Goal: Task Accomplishment & Management: Use online tool/utility

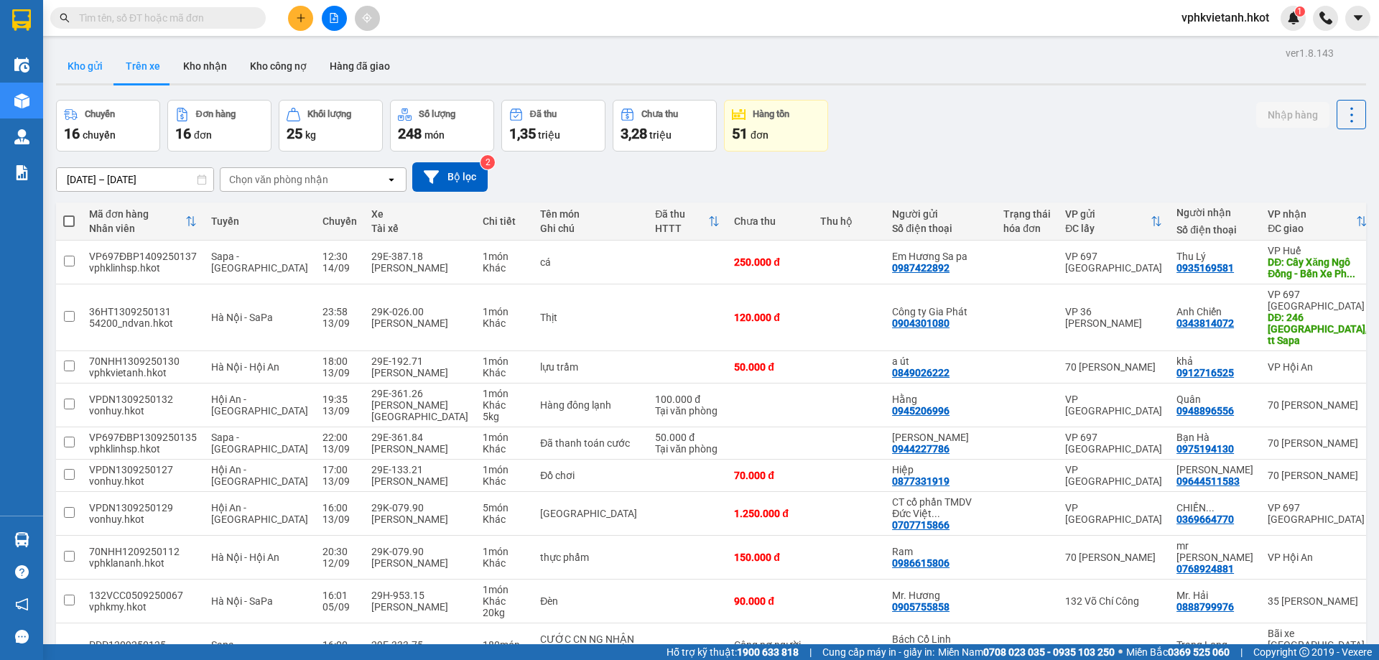
click at [88, 71] on button "Kho gửi" at bounding box center [85, 66] width 58 height 34
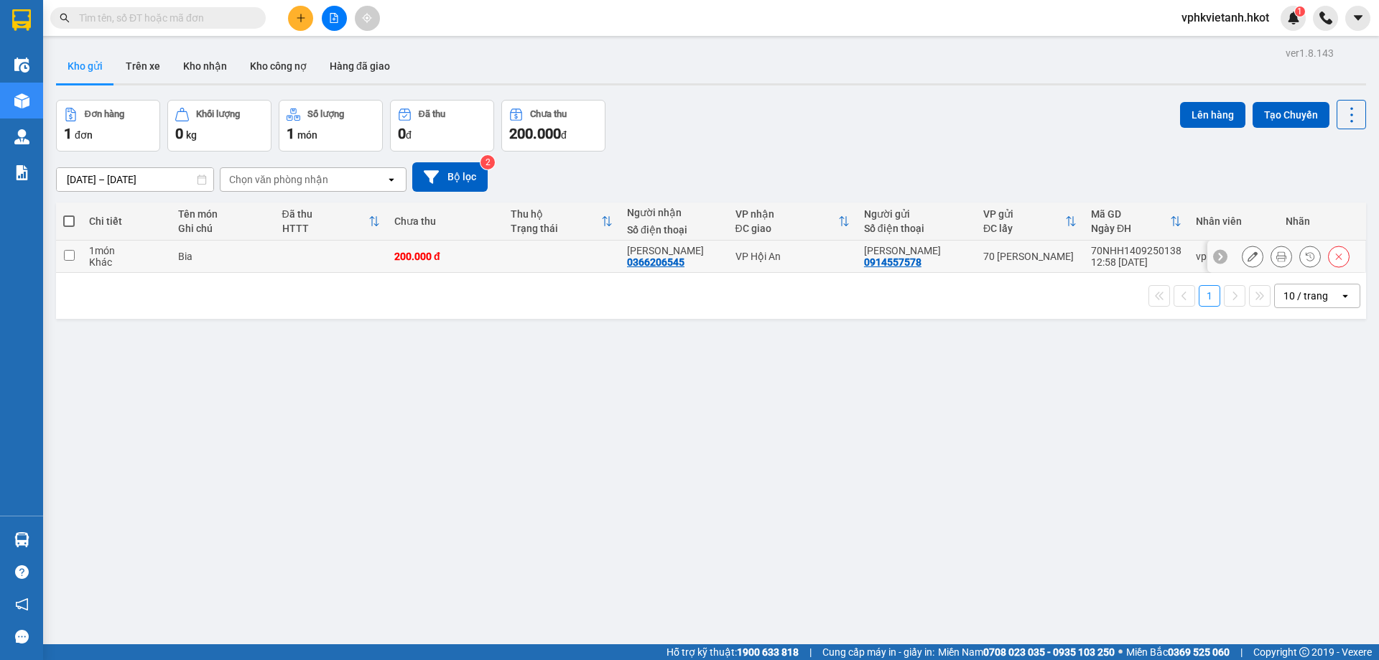
click at [1134, 259] on div "12:58 [DATE]" at bounding box center [1136, 261] width 90 height 11
checkbox input "true"
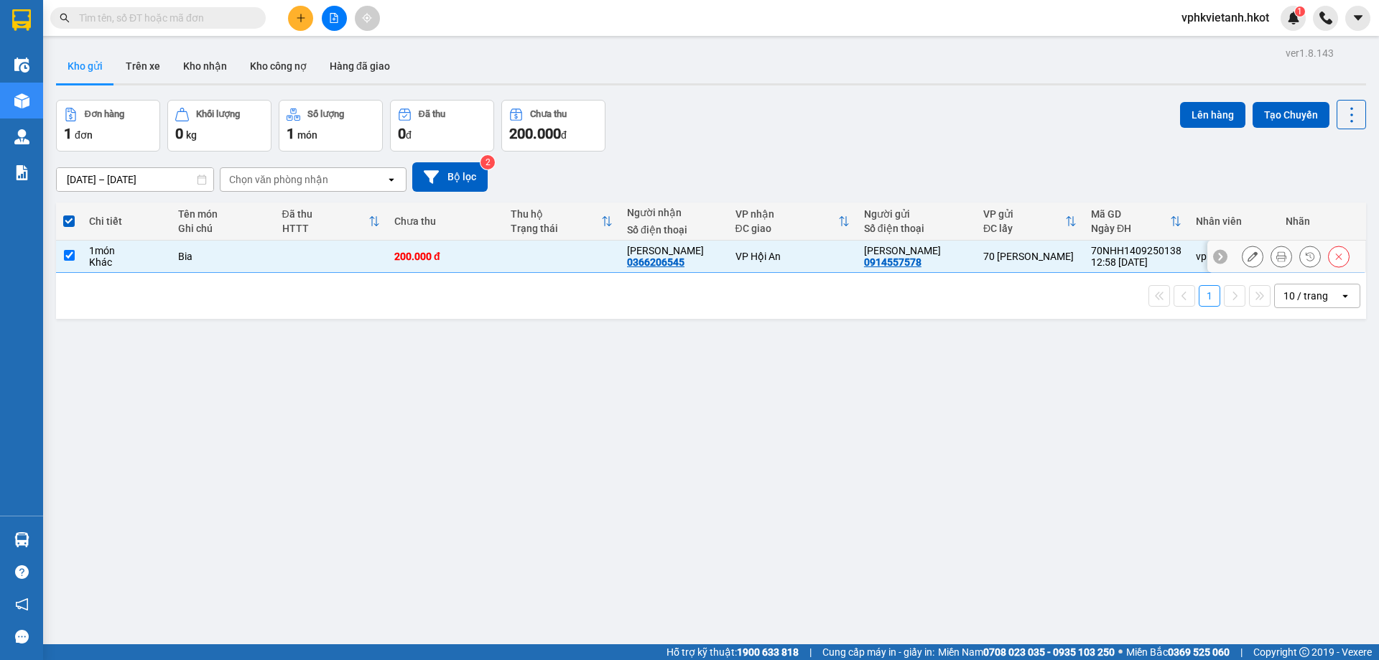
click at [1276, 254] on icon at bounding box center [1281, 256] width 10 height 10
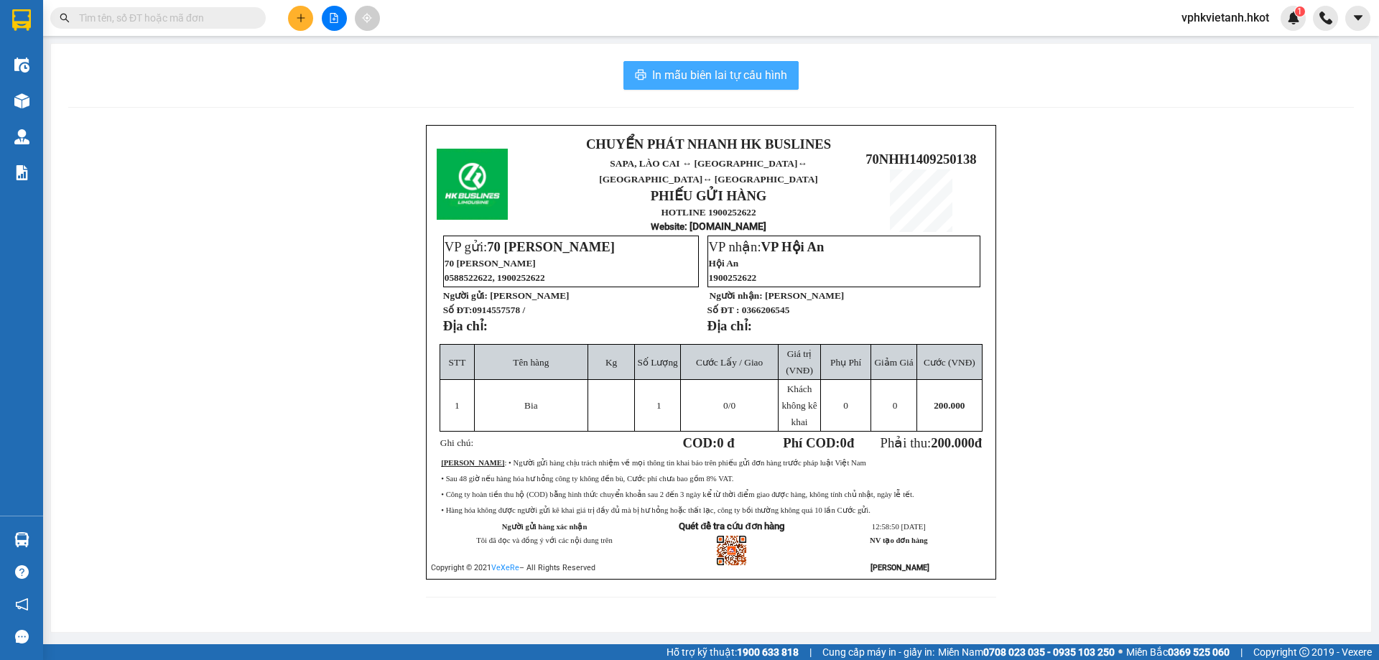
click at [766, 71] on span "In mẫu biên lai tự cấu hình" at bounding box center [719, 75] width 135 height 18
